Goal: Book appointment/travel/reservation

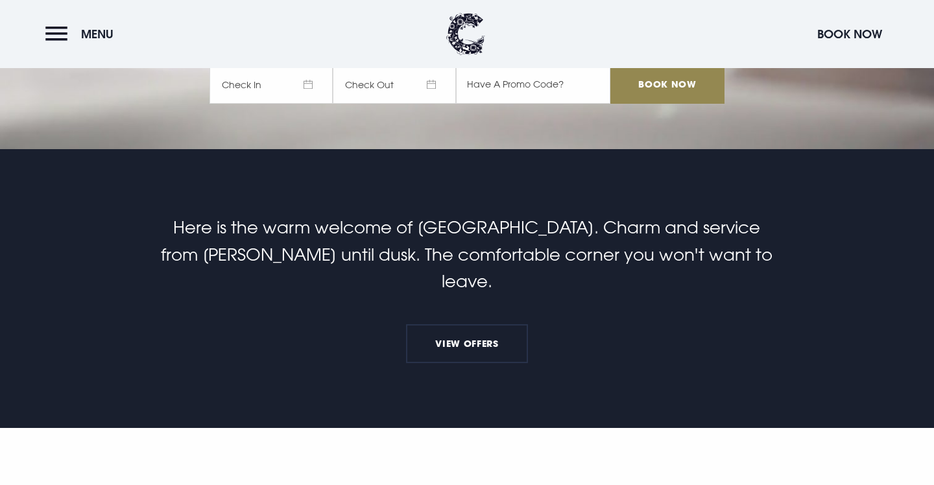
scroll to position [366, 0]
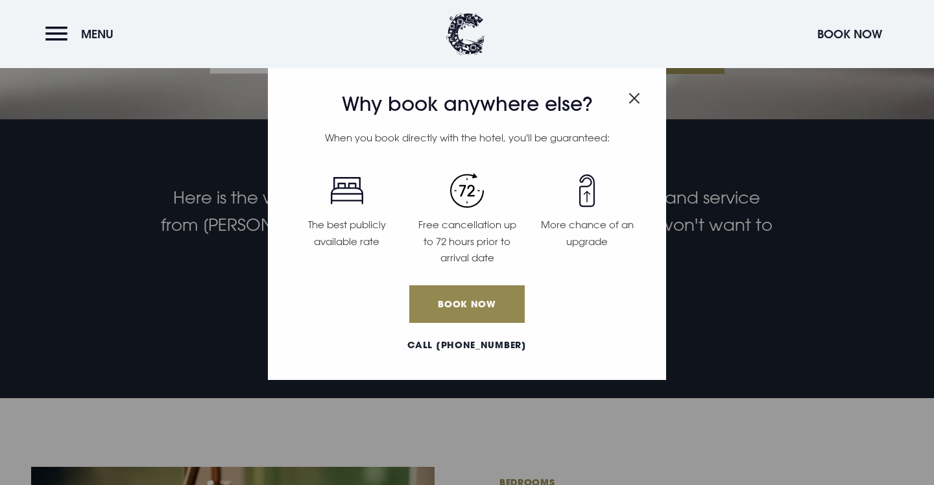
click at [635, 97] on img "Close modal" at bounding box center [635, 98] width 12 height 11
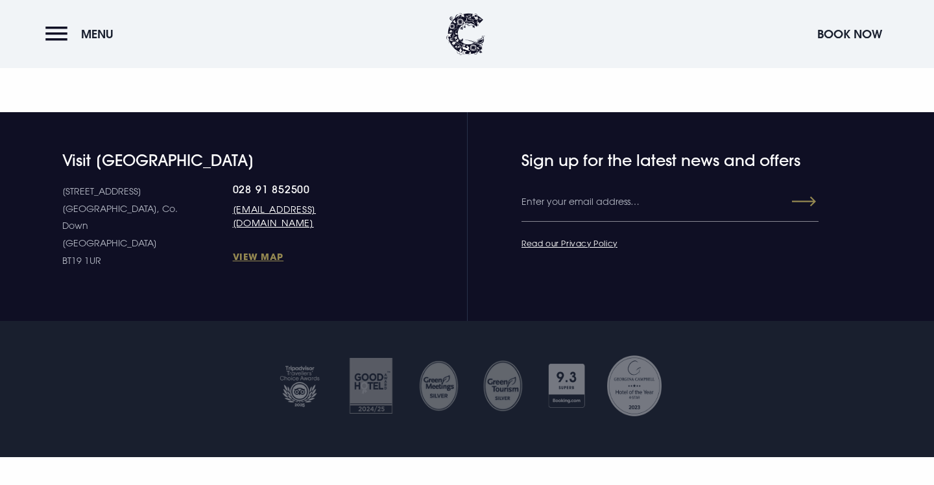
scroll to position [4867, 0]
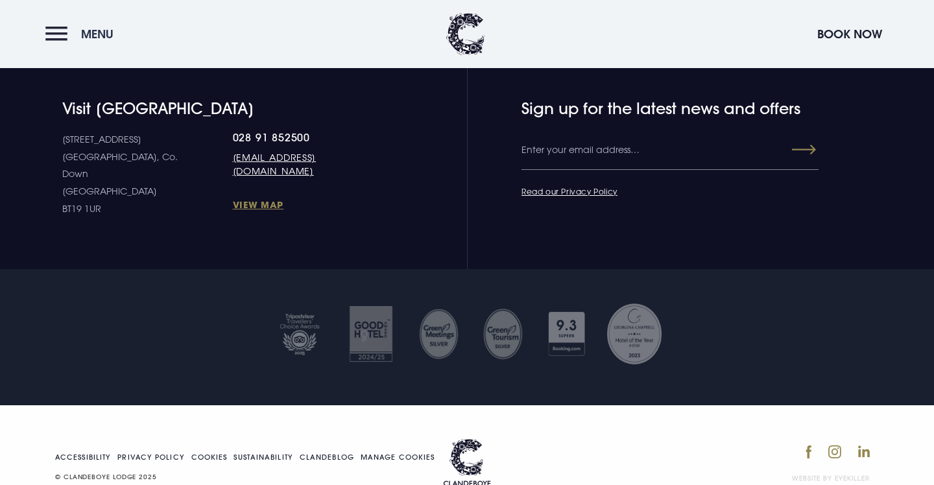
click at [60, 36] on button "Menu" at bounding box center [82, 34] width 75 height 28
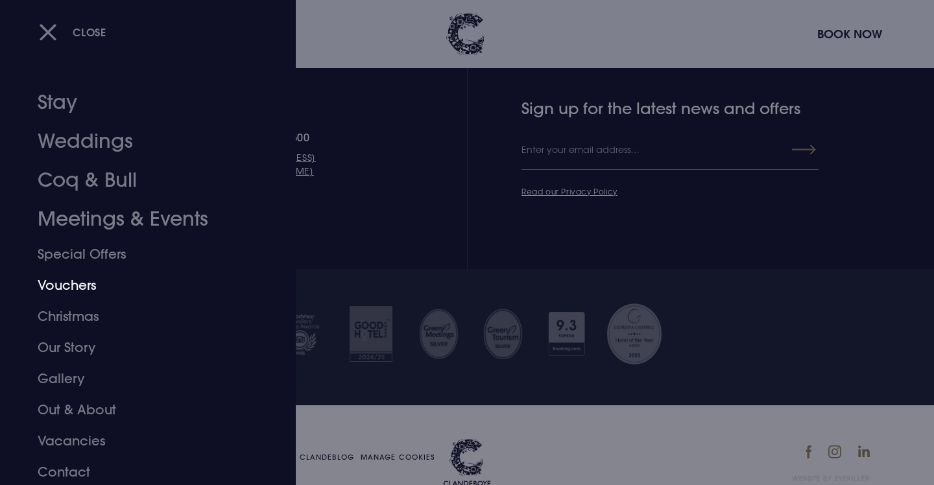
scroll to position [3, 0]
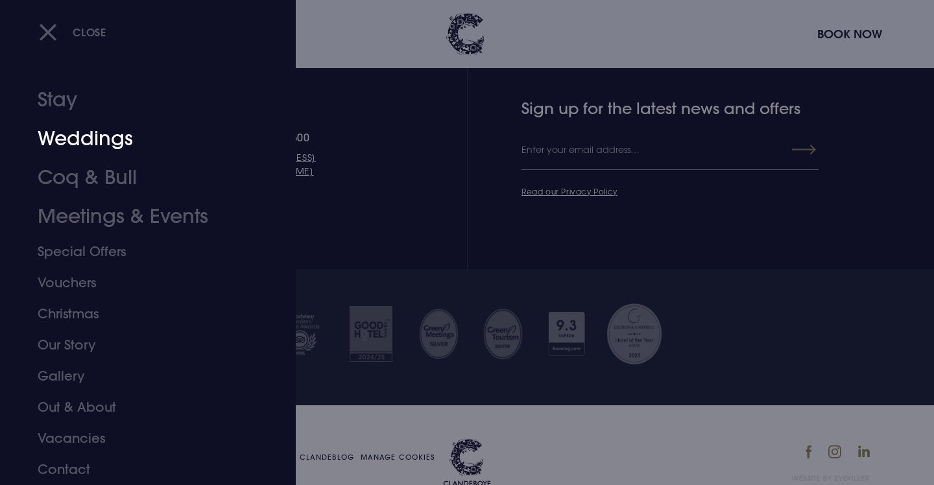
click at [90, 139] on link "Weddings" at bounding box center [140, 138] width 205 height 39
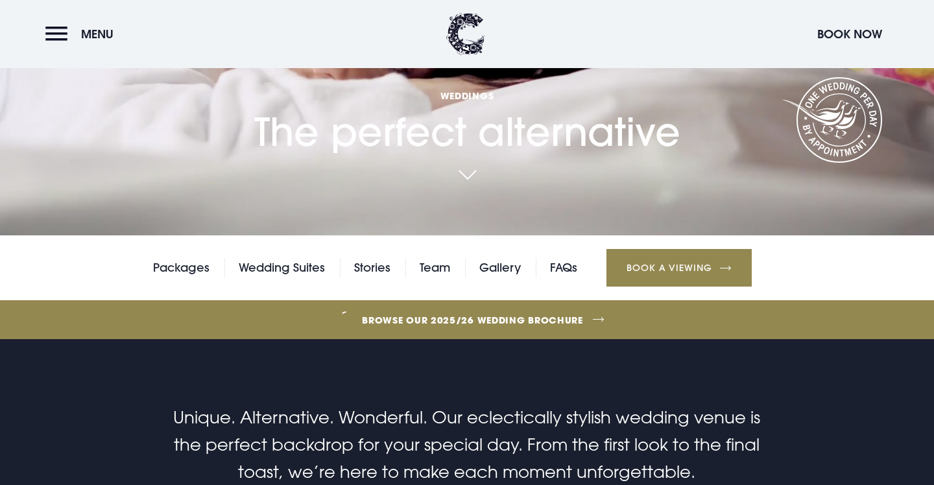
scroll to position [257, 0]
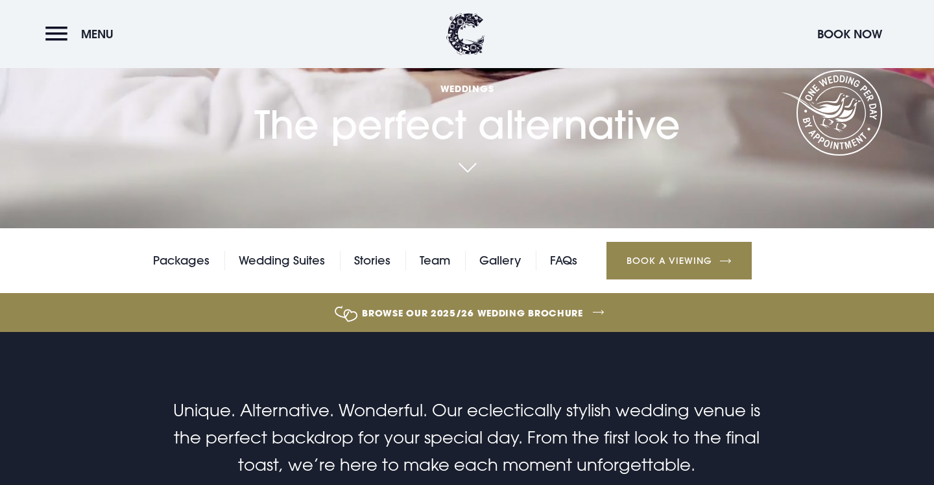
click at [673, 264] on link "Book a Viewing" at bounding box center [679, 261] width 145 height 38
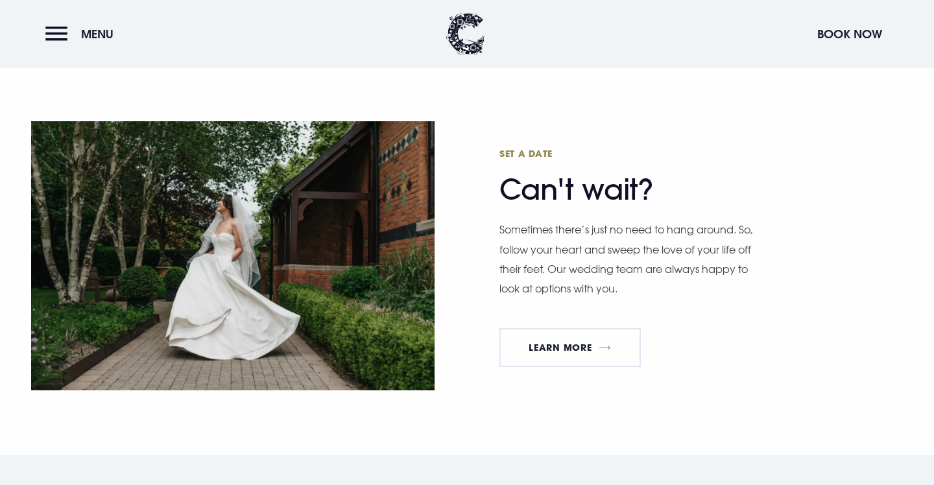
scroll to position [3680, 0]
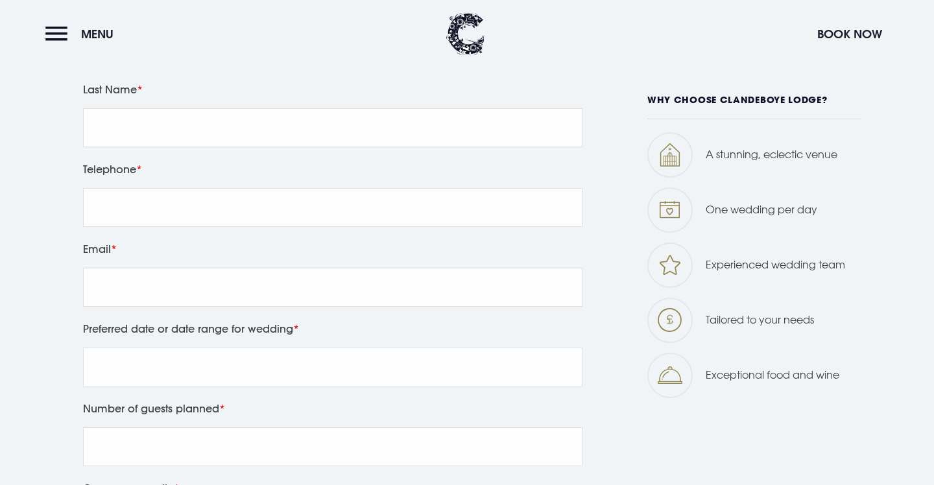
scroll to position [786, 0]
